Goal: Task Accomplishment & Management: Manage account settings

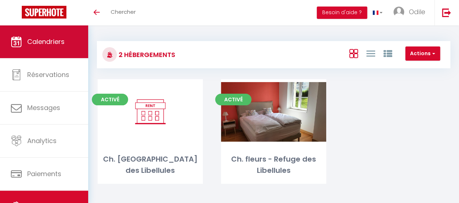
click at [52, 36] on link "Calendriers" at bounding box center [44, 41] width 88 height 33
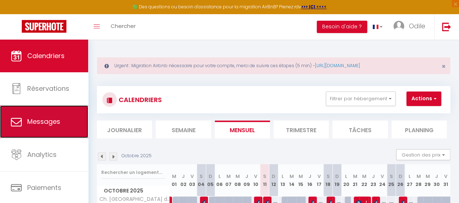
click at [58, 121] on span "Messages" at bounding box center [43, 121] width 33 height 9
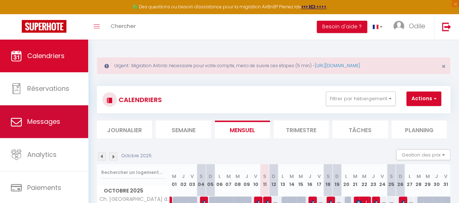
select select "message"
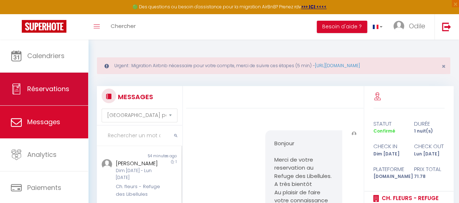
scroll to position [765, 0]
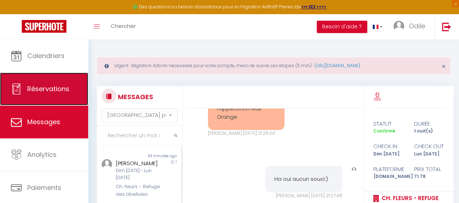
click at [60, 92] on span "Réservations" at bounding box center [48, 88] width 42 height 9
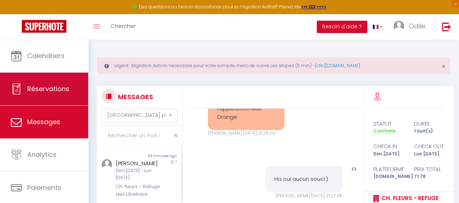
select select "not_cancelled"
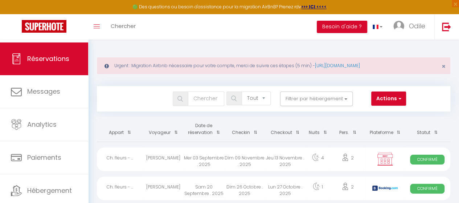
scroll to position [51, 0]
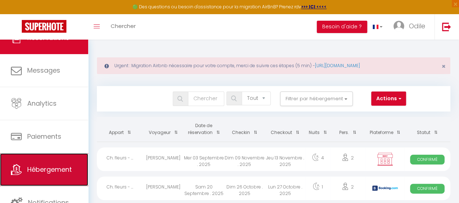
click at [58, 174] on link "Hébergement" at bounding box center [44, 169] width 88 height 33
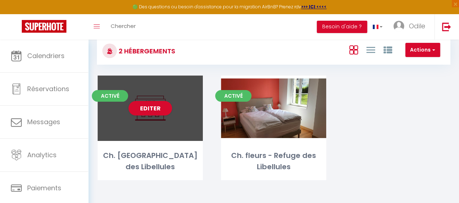
scroll to position [52, 0]
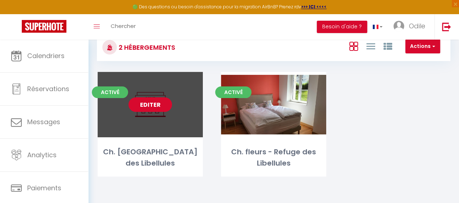
click at [155, 105] on link "Editer" at bounding box center [151, 104] width 44 height 15
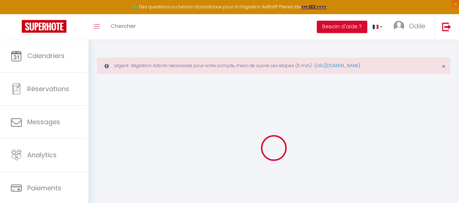
select select
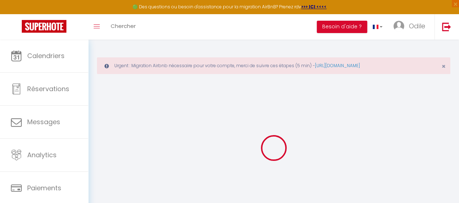
checkbox input "false"
checkbox input "true"
select select
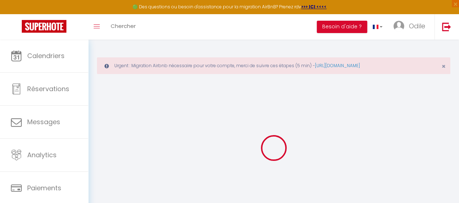
select select
checkbox input "false"
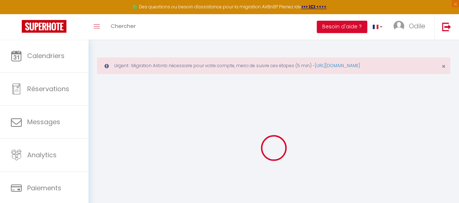
checkbox input "true"
select select
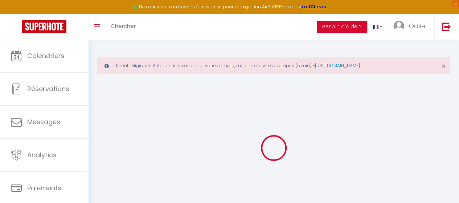
select select
checkbox input "false"
checkbox input "true"
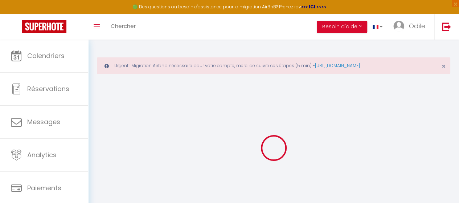
checkbox input "true"
checkbox input "false"
checkbox input "true"
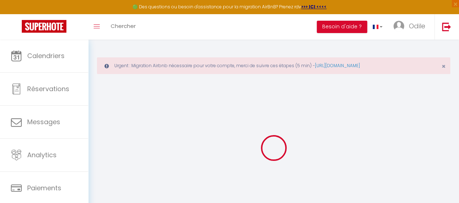
checkbox input "true"
select select "16:00"
select select "22:00"
select select "11:00"
select select "15"
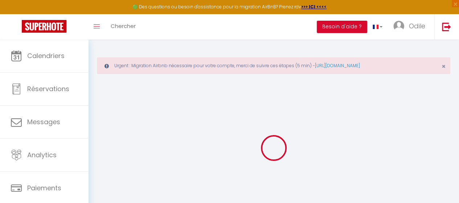
select select "15"
checkbox input "false"
checkbox input "true"
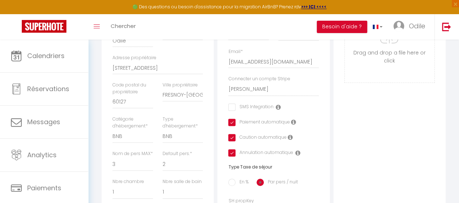
scroll to position [254, 0]
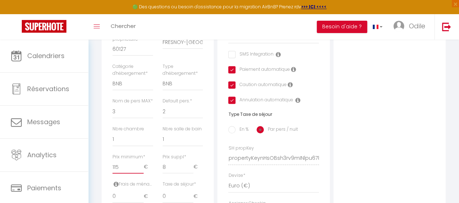
type input "116"
checkbox input "false"
checkbox input "true"
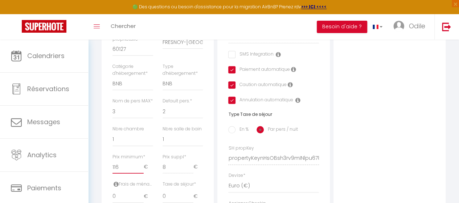
click at [141, 174] on input "116" at bounding box center [128, 166] width 31 height 13
type input "117"
checkbox input "false"
checkbox input "true"
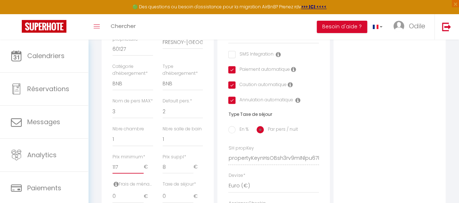
checkbox input "true"
type input "117"
click at [141, 174] on input "117" at bounding box center [128, 166] width 31 height 13
click at [365, 138] on div "Photo Photo Drag and drop a file here or click Ooops, something wrong appended.…" at bounding box center [390, 153] width 112 height 490
click at [169, 174] on input "8" at bounding box center [178, 166] width 31 height 13
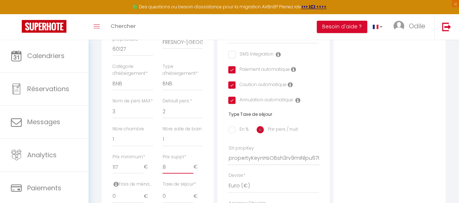
type input "9"
checkbox input "false"
checkbox input "true"
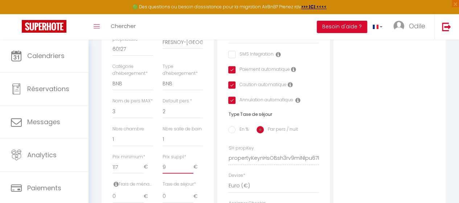
click at [192, 174] on input "9" at bounding box center [178, 166] width 31 height 13
type input "10"
checkbox input "false"
checkbox input "true"
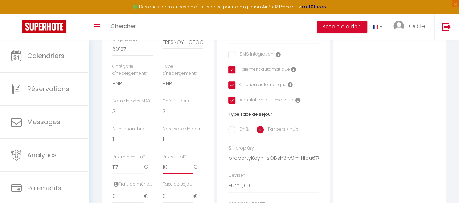
checkbox input "true"
click at [192, 174] on input "10" at bounding box center [178, 166] width 31 height 13
type input "11"
checkbox input "false"
checkbox input "true"
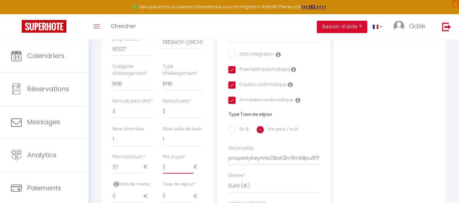
checkbox input "true"
type input "11"
click at [189, 174] on input "11" at bounding box center [178, 166] width 31 height 13
click at [393, 138] on div "Photo Photo Drag and drop a file here or click Ooops, something wrong appended.…" at bounding box center [390, 153] width 112 height 490
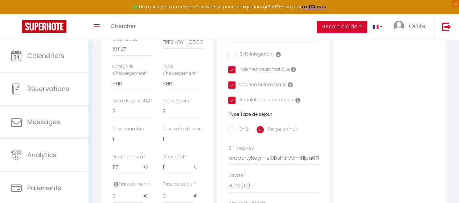
click at [360, 110] on div "Photo Photo Drag and drop a file here or click Ooops, something wrong appended.…" at bounding box center [390, 153] width 112 height 490
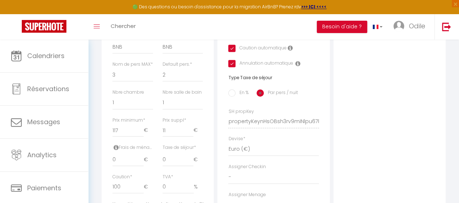
scroll to position [73, 0]
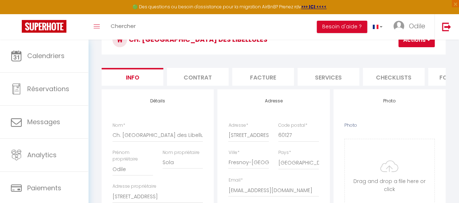
click at [415, 42] on button "Actions" at bounding box center [417, 40] width 36 height 15
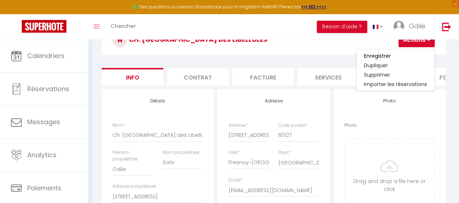
click at [410, 57] on link "Enregistrer" at bounding box center [396, 55] width 78 height 9
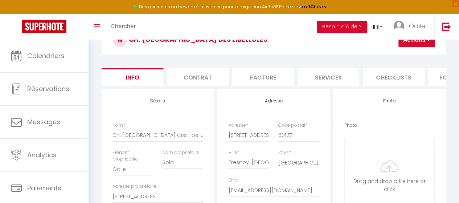
click at [403, 43] on button "Actions" at bounding box center [417, 40] width 36 height 15
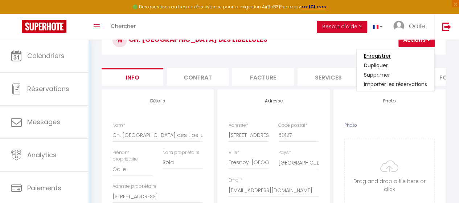
click at [373, 53] on input "Enregistrer" at bounding box center [377, 55] width 27 height 7
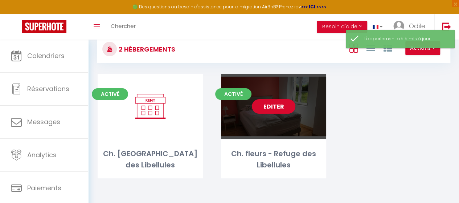
scroll to position [52, 0]
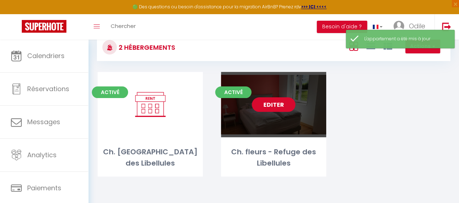
click at [275, 104] on link "Editer" at bounding box center [274, 104] width 44 height 15
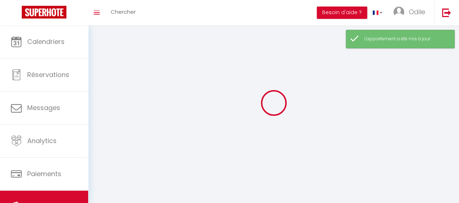
select select "1"
select select
select select "28"
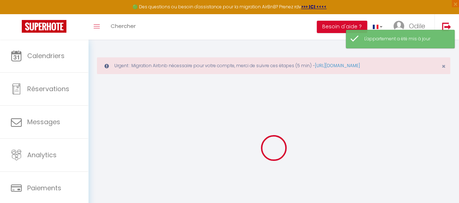
select select
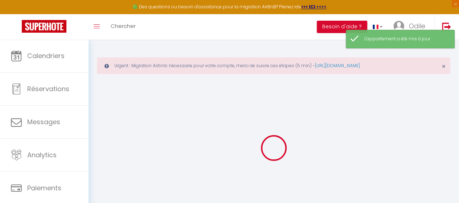
select select
checkbox input "false"
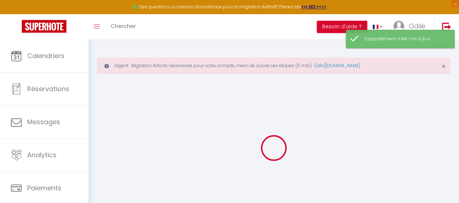
select select
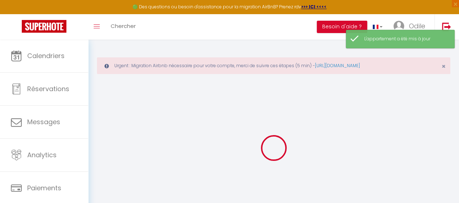
select select
checkbox input "false"
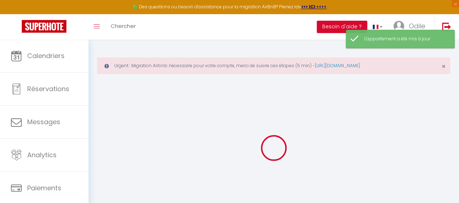
checkbox input "false"
select select
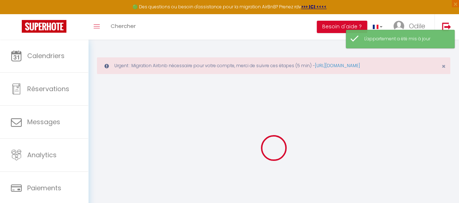
select select
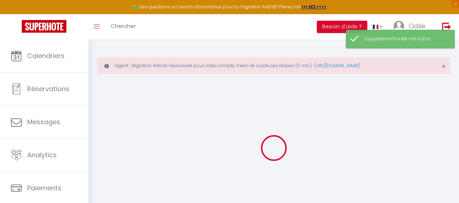
checkbox input "false"
select select
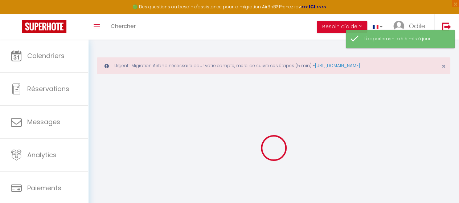
select select
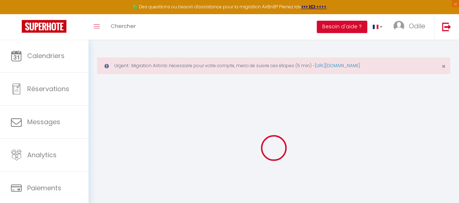
select select
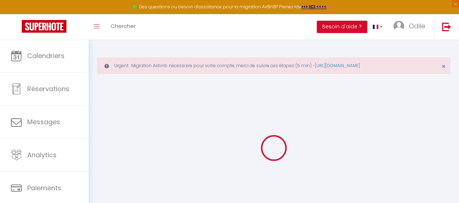
select select
checkbox input "false"
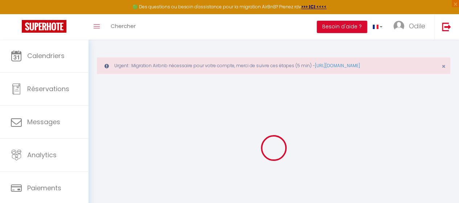
select select
type input "Ch. fleurs - Refuge des Libellules"
type input "Odile"
type input "Sola"
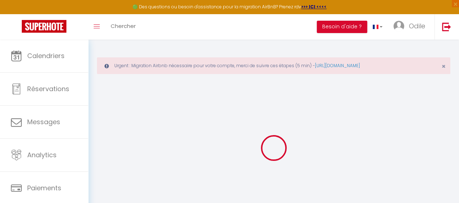
type input "5 rue du Valois"
type input "60127"
type input "FRESNOY-LA-RIVIÈRE"
select select "bnb"
select select "2"
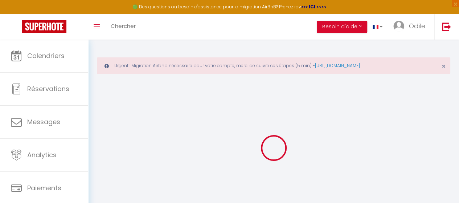
type input "100"
type input "8"
type input "100"
select select
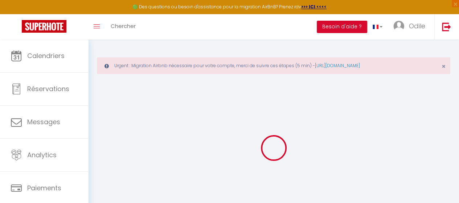
select select
type input "5 rue du Valois"
type input "60127"
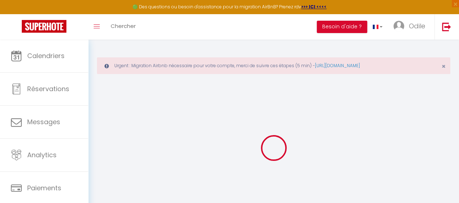
type input "FRESNOY-LA-RIVIÈRE"
type input "contact@refugedeslibellules.fr"
select select "9235"
checkbox input "false"
checkbox input "true"
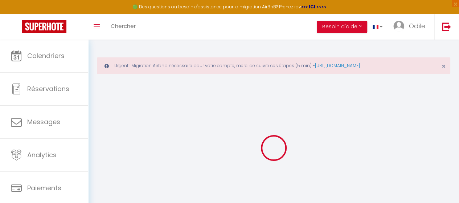
checkbox input "true"
select select
type input "0"
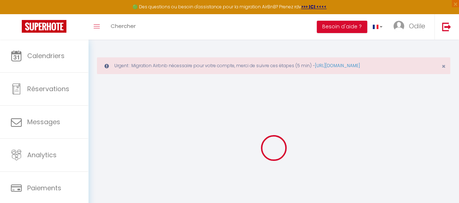
type input "0"
select select
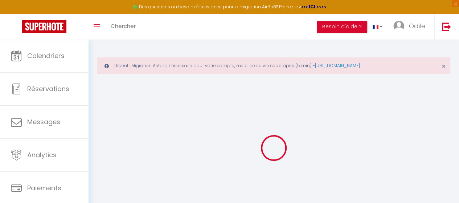
select select
checkbox input "false"
checkbox input "true"
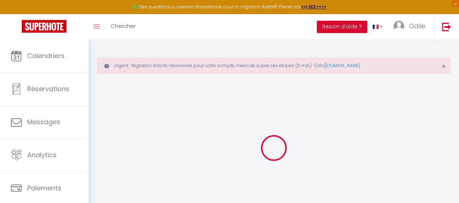
checkbox input "true"
select select
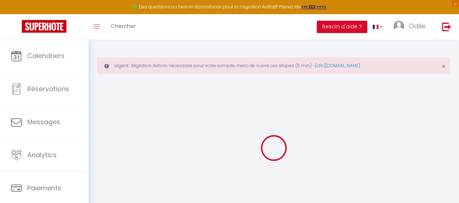
select select
checkbox input "false"
checkbox input "true"
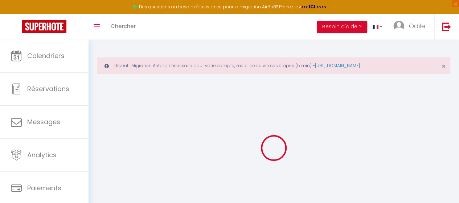
select select
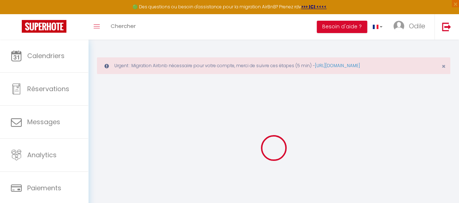
checkbox input "false"
checkbox input "true"
checkbox input "false"
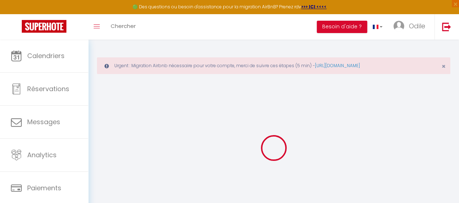
checkbox input "true"
checkbox input "false"
checkbox input "true"
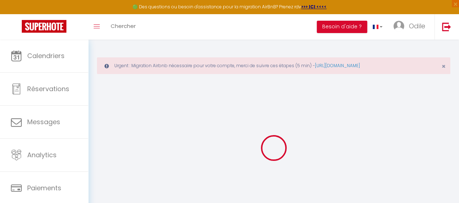
checkbox input "true"
select select "16:00"
select select "22:00"
select select "11:00"
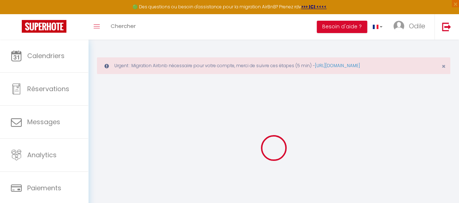
select select "15"
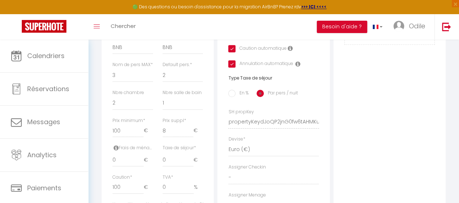
scroll to position [327, 0]
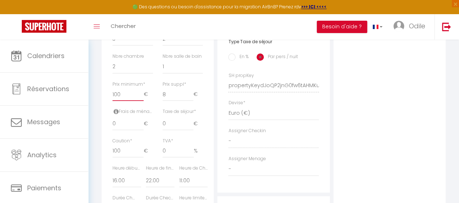
type input "99"
checkbox input "false"
checkbox input "true"
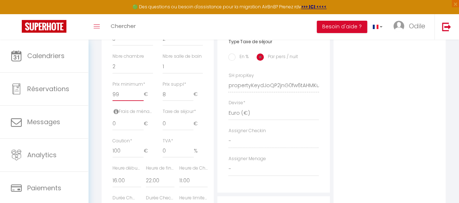
click at [140, 101] on input "99" at bounding box center [128, 94] width 31 height 13
type input "100"
checkbox input "false"
checkbox input "true"
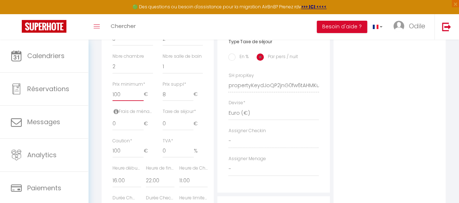
checkbox input "true"
click at [141, 101] on input "100" at bounding box center [128, 94] width 31 height 13
click at [140, 101] on input "99" at bounding box center [128, 94] width 31 height 13
click at [140, 101] on input "98" at bounding box center [128, 94] width 31 height 13
click at [140, 101] on input "97" at bounding box center [128, 94] width 31 height 13
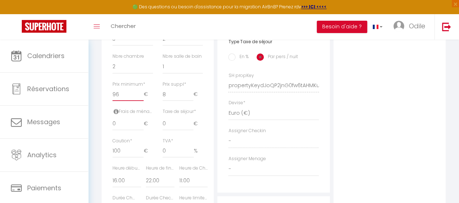
click at [140, 101] on input "96" at bounding box center [128, 94] width 31 height 13
click at [140, 101] on input "95" at bounding box center [128, 94] width 31 height 13
click at [140, 101] on input "94" at bounding box center [128, 94] width 31 height 13
click at [140, 101] on input "93" at bounding box center [128, 94] width 31 height 13
click at [140, 101] on input "92" at bounding box center [128, 94] width 31 height 13
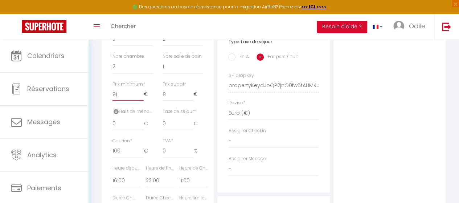
click at [140, 101] on input "91" at bounding box center [128, 94] width 31 height 13
click at [140, 101] on input "90" at bounding box center [128, 94] width 31 height 13
click at [140, 101] on input "89" at bounding box center [128, 94] width 31 height 13
click at [140, 101] on input "88" at bounding box center [128, 94] width 31 height 13
click at [140, 101] on input "87" at bounding box center [128, 94] width 31 height 13
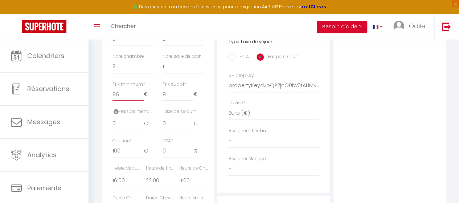
click at [140, 101] on input "86" at bounding box center [128, 94] width 31 height 13
click at [170, 108] on div "Prix suppl * 8 €" at bounding box center [183, 94] width 50 height 27
click at [172, 101] on input "8" at bounding box center [178, 94] width 31 height 13
click at [192, 101] on input "9" at bounding box center [178, 94] width 31 height 13
click at [192, 101] on input "10" at bounding box center [178, 94] width 31 height 13
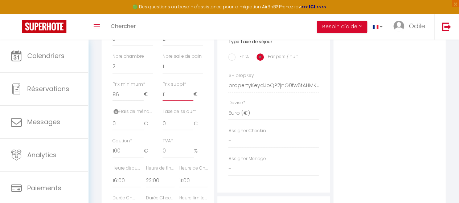
click at [192, 101] on input "11" at bounding box center [178, 94] width 31 height 13
click at [377, 139] on div "Photo Photo Supprimer Drag and drop a file here or click Ooops, something wrong…" at bounding box center [390, 81] width 112 height 490
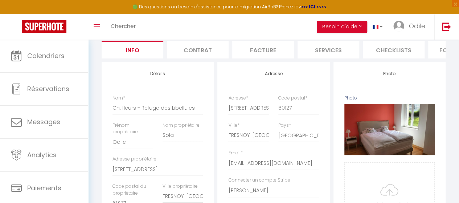
scroll to position [36, 0]
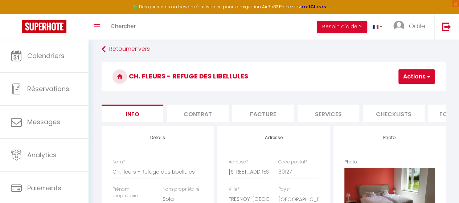
click at [423, 70] on button "Actions" at bounding box center [417, 76] width 36 height 15
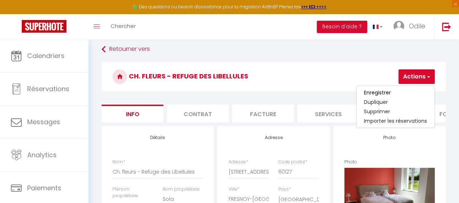
click at [409, 94] on link "Enregistrer" at bounding box center [396, 92] width 78 height 9
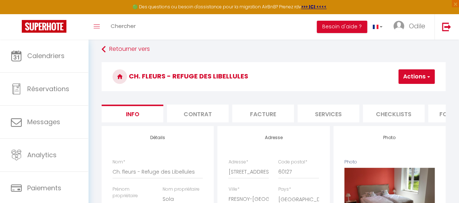
click at [407, 82] on button "Actions" at bounding box center [417, 76] width 36 height 15
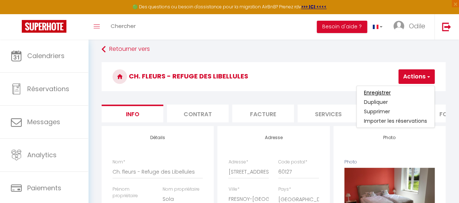
click at [386, 90] on input "Enregistrer" at bounding box center [377, 92] width 27 height 7
